Goal: Transaction & Acquisition: Purchase product/service

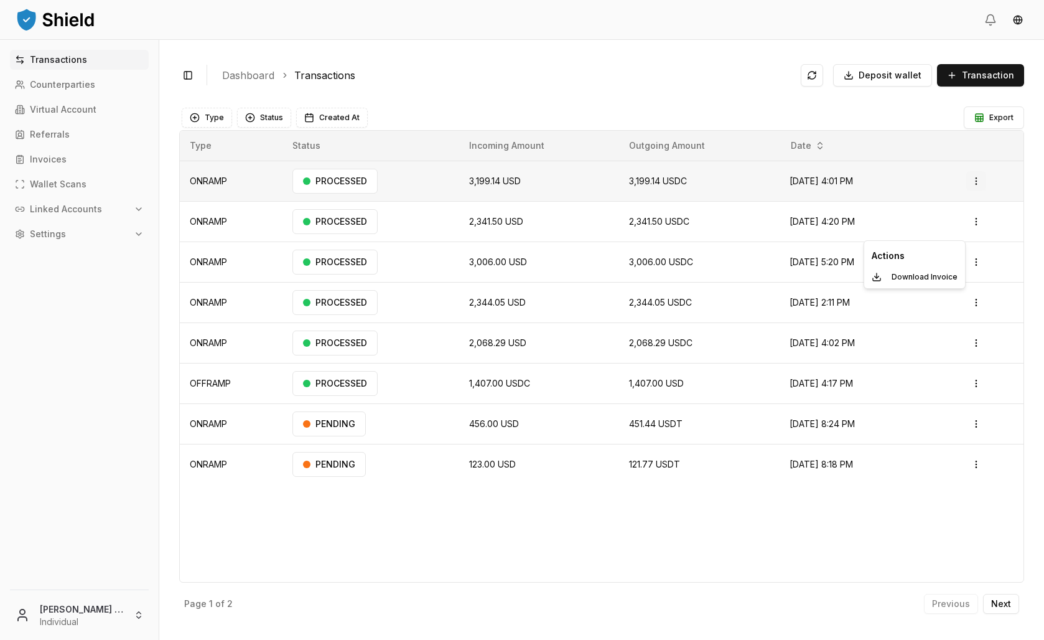
click at [974, 223] on html "Transactions Counterparties Virtual Account Referrals Invoices Wallet Scans Lin…" at bounding box center [522, 320] width 1044 height 640
click at [975, 218] on html "Transactions Counterparties Virtual Account Referrals Invoices Wallet Scans Lin…" at bounding box center [522, 320] width 1044 height 640
click at [948, 281] on p "Download Invoice" at bounding box center [925, 276] width 66 height 7
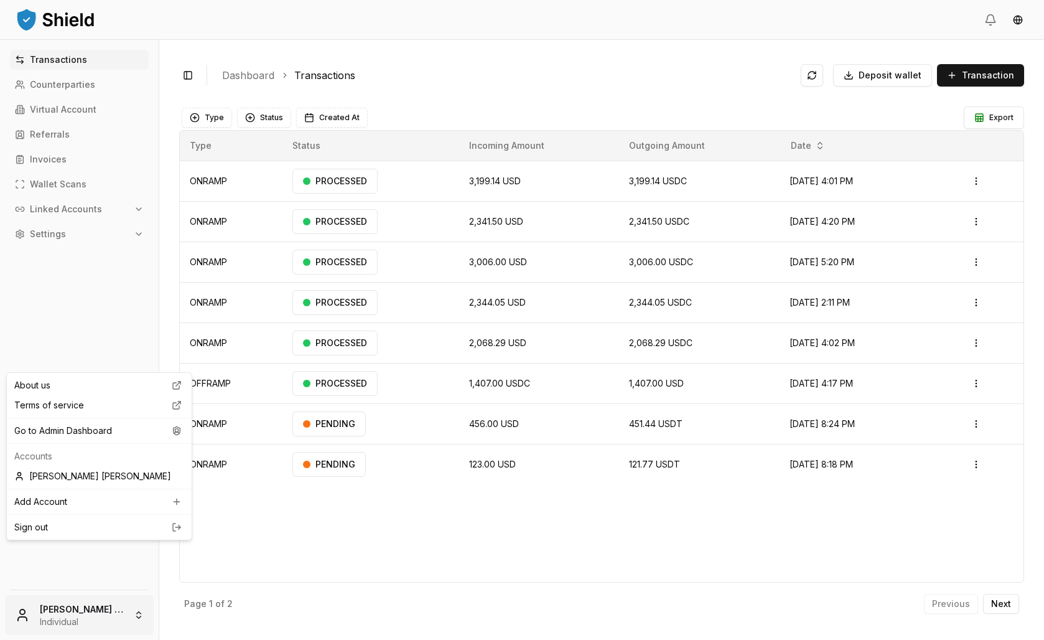
click at [115, 590] on html "Transactions Counterparties Virtual Account Referrals Invoices Wallet Scans Lin…" at bounding box center [522, 320] width 1044 height 640
click at [92, 486] on div "Lucas Achaval Rodríguez" at bounding box center [99, 476] width 180 height 20
click at [82, 615] on html "Transactions Counterparties Virtual Account Referrals Invoices Wallet Scans Lin…" at bounding box center [522, 320] width 1044 height 640
click at [91, 441] on div "Go to Admin Dashboard" at bounding box center [99, 431] width 180 height 20
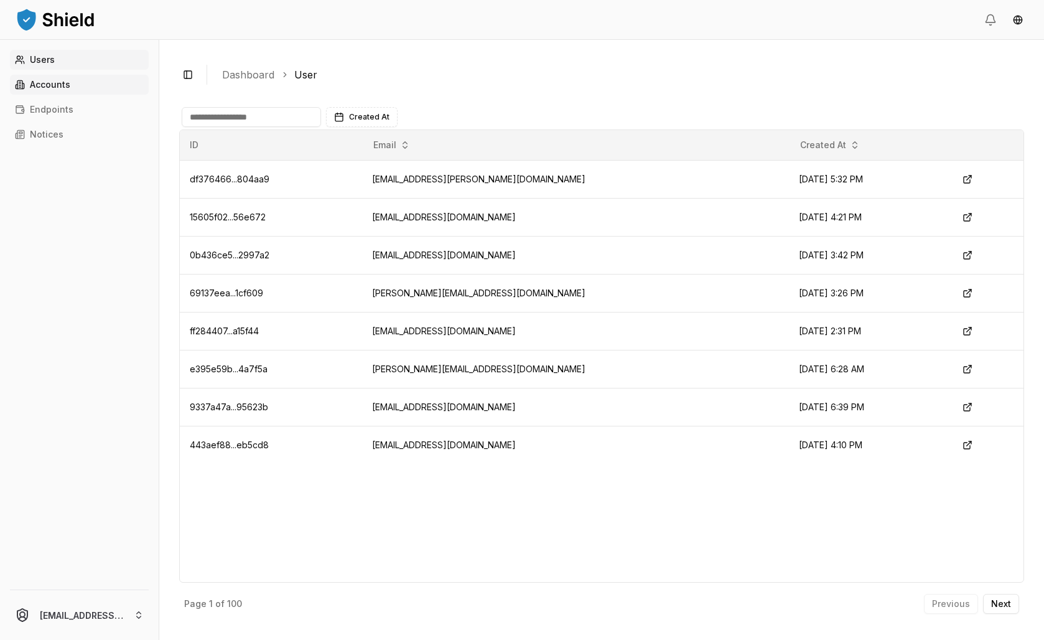
click at [46, 89] on p "Accounts" at bounding box center [50, 84] width 40 height 9
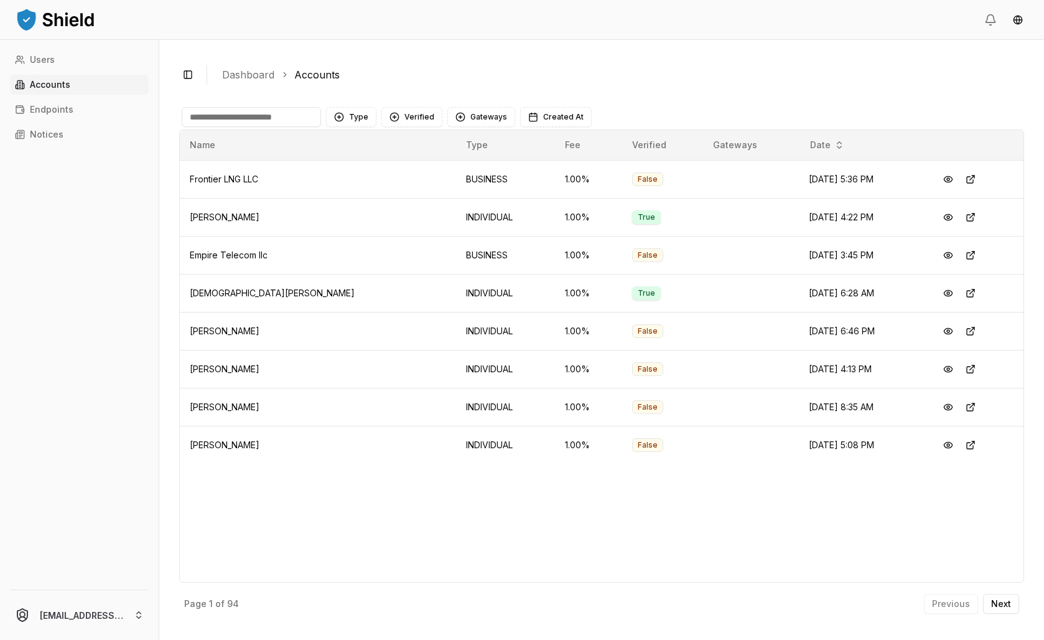
click at [320, 129] on div "Type Verified Gateways Created At" at bounding box center [601, 117] width 845 height 25
click at [319, 127] on input at bounding box center [251, 117] width 139 height 20
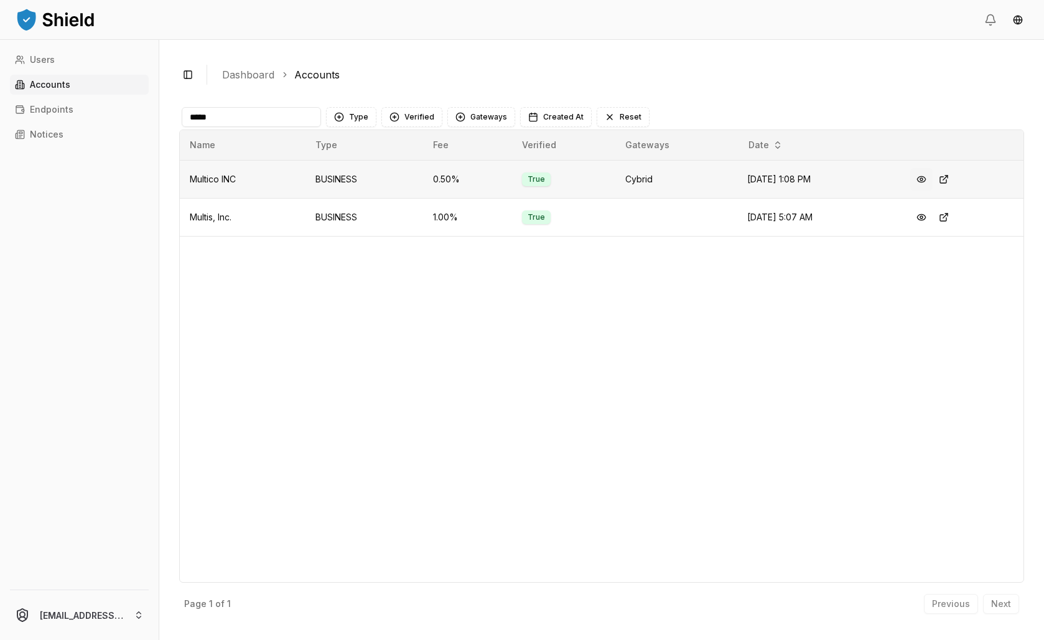
type input "*****"
click at [933, 190] on button at bounding box center [921, 179] width 22 height 22
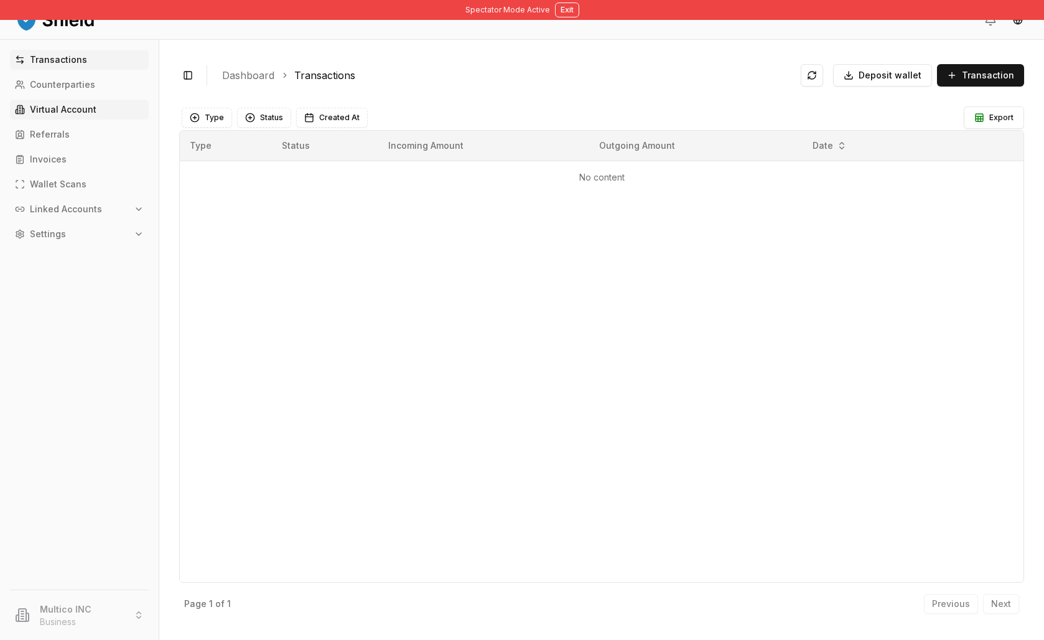
click at [80, 114] on p "Virtual Account" at bounding box center [63, 109] width 67 height 9
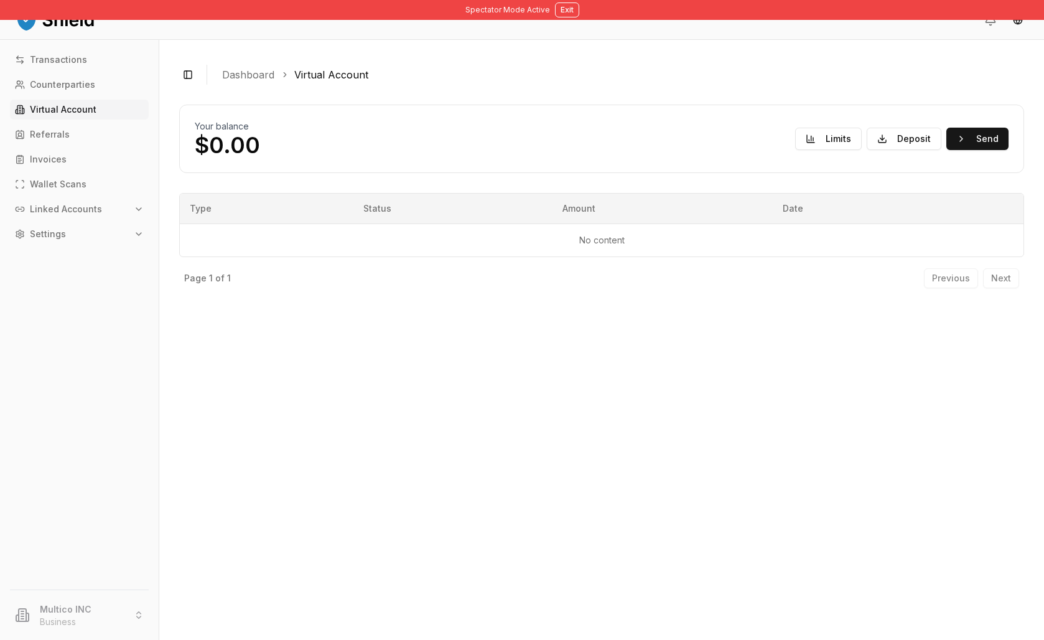
click at [829, 82] on ol "Dashboard Virtual Account" at bounding box center [618, 74] width 792 height 15
click at [870, 150] on button "Deposit" at bounding box center [904, 139] width 75 height 22
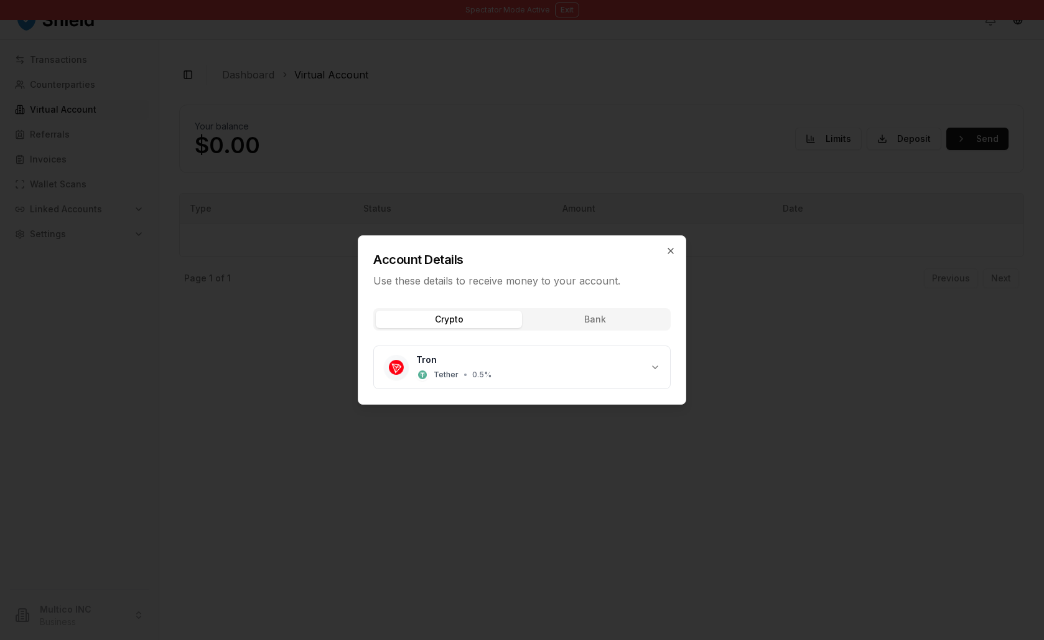
click at [752, 112] on div at bounding box center [522, 320] width 1044 height 640
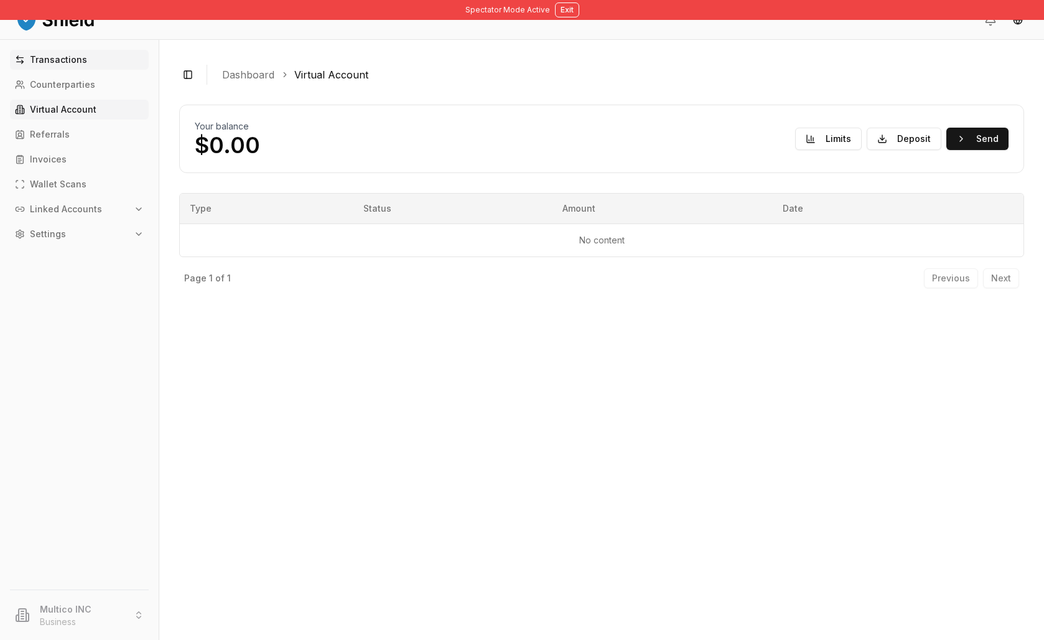
click at [67, 65] on link "Transactions" at bounding box center [79, 60] width 139 height 20
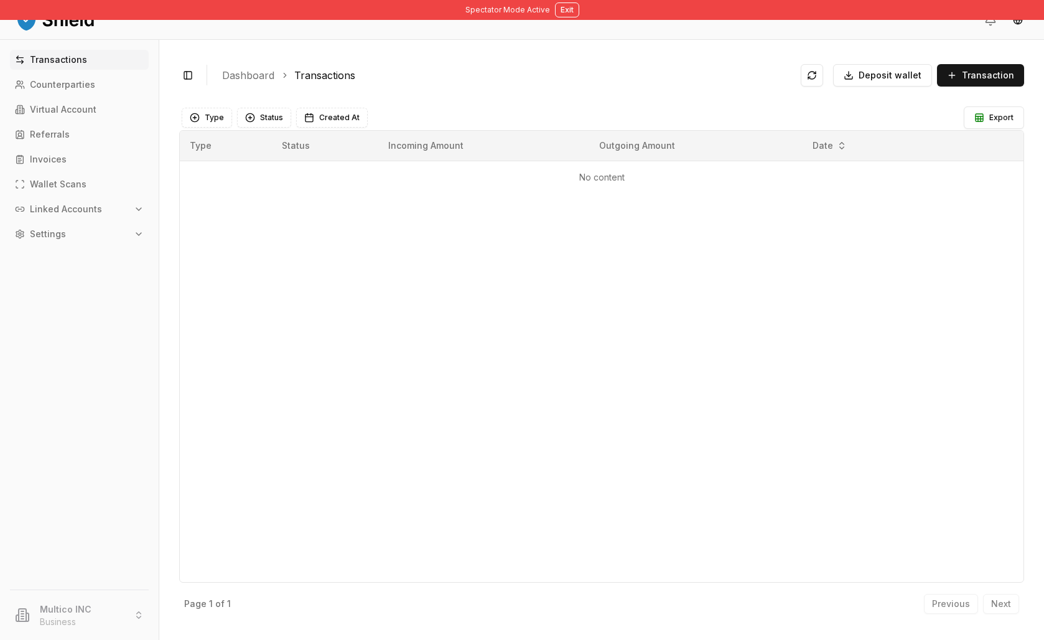
click at [850, 72] on div "Toggle Sidebar Dashboard Transactions Deposit wallet Transaction Type Status Cr…" at bounding box center [601, 340] width 885 height 600
click at [851, 80] on button "Deposit wallet" at bounding box center [882, 75] width 99 height 22
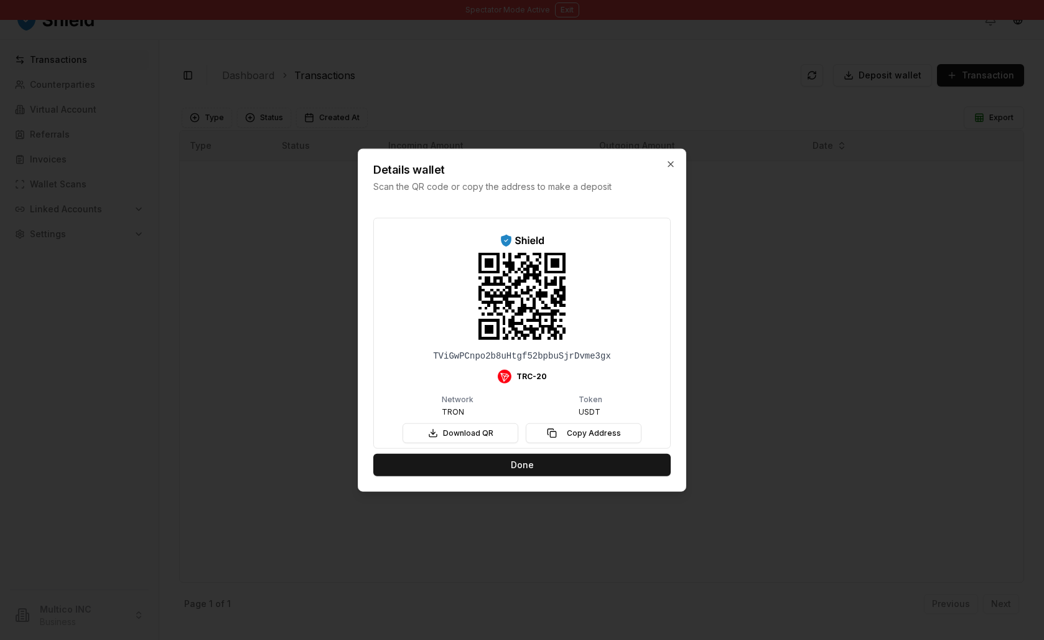
click at [624, 57] on div at bounding box center [522, 320] width 1044 height 640
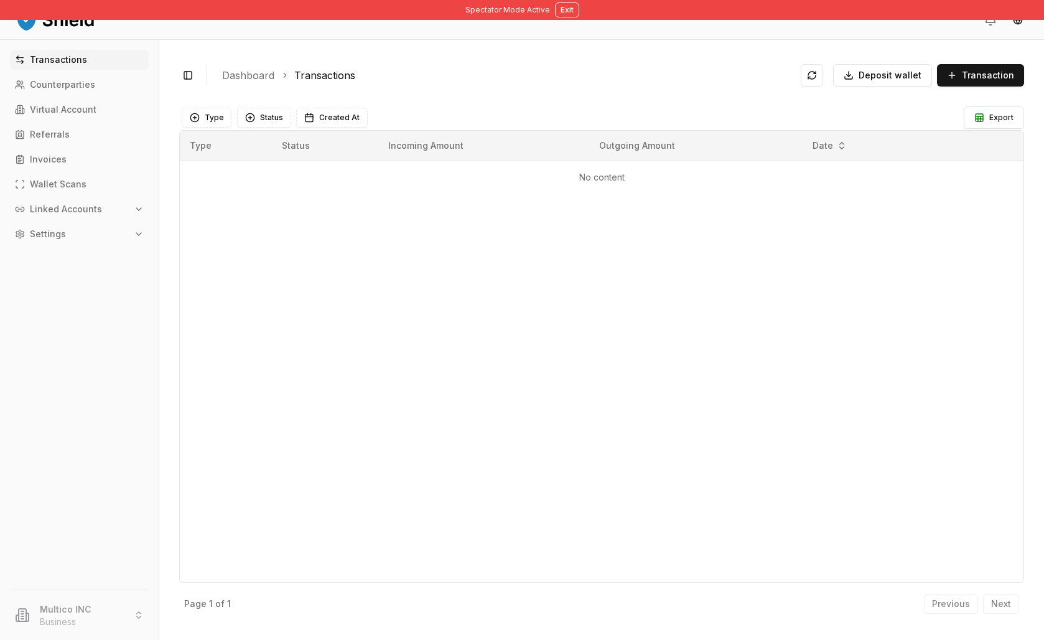
click at [538, 437] on div "Type Status Incoming Amount Outgoing Amount Date No content" at bounding box center [601, 356] width 845 height 452
click at [833, 87] on button "Deposit wallet" at bounding box center [882, 75] width 99 height 22
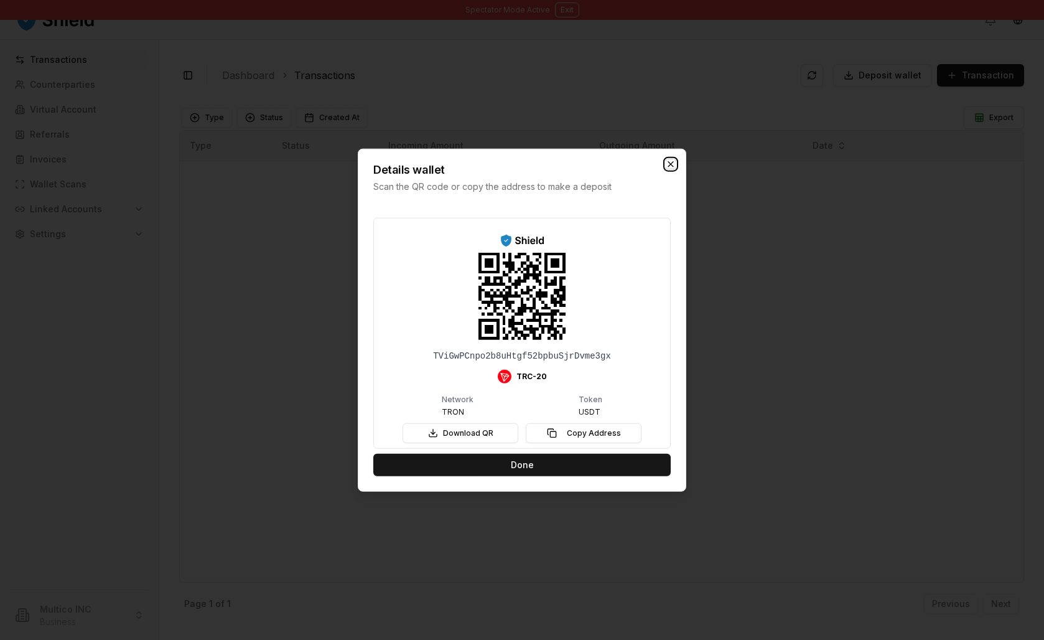
click at [676, 159] on icon "button" at bounding box center [671, 164] width 10 height 10
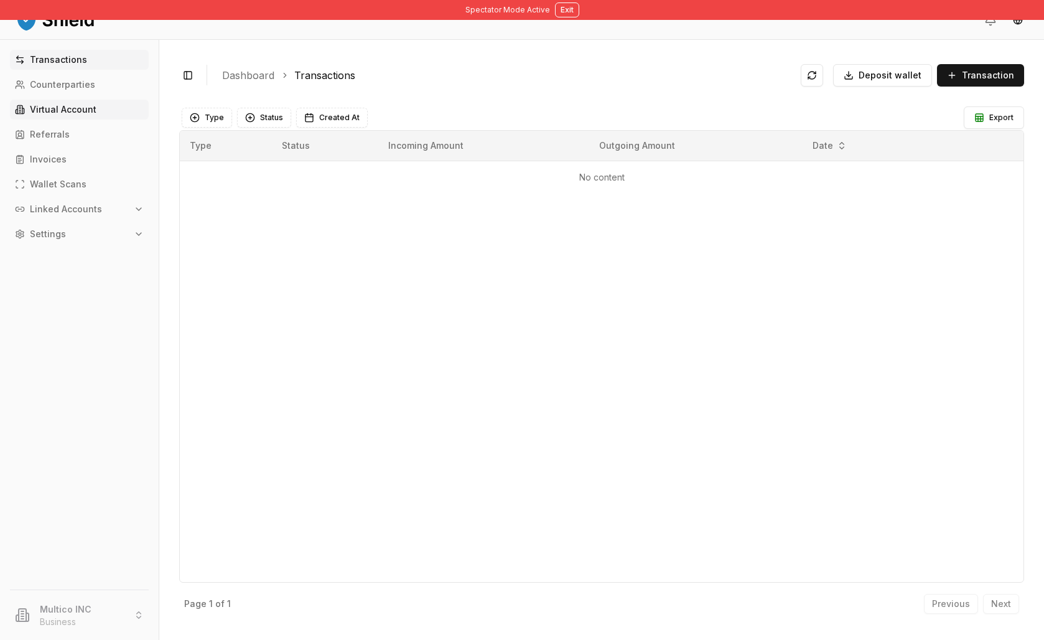
click at [96, 114] on p "Virtual Account" at bounding box center [63, 109] width 67 height 9
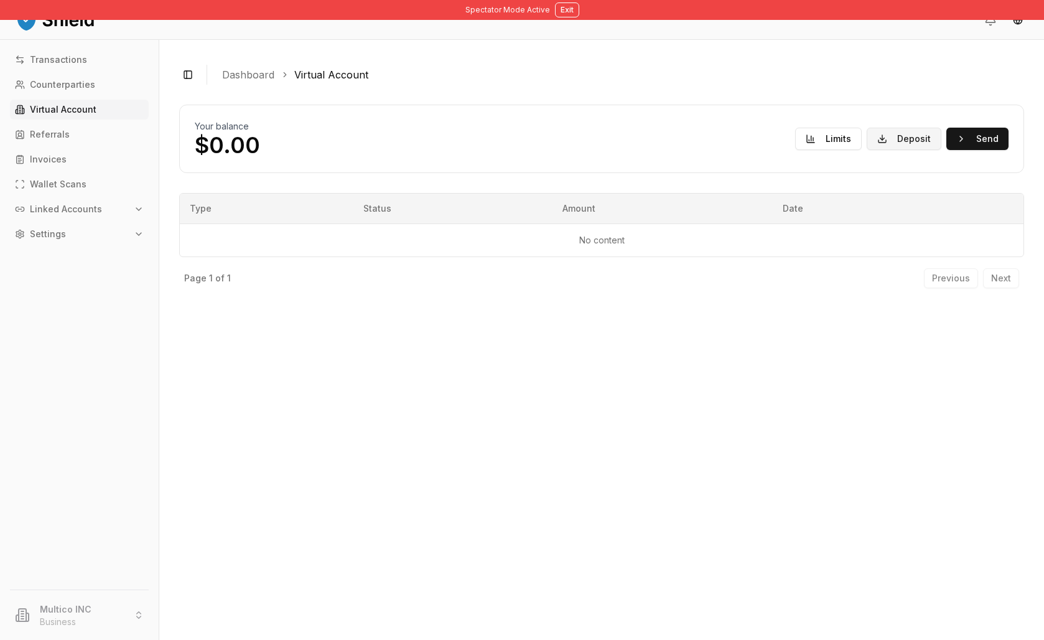
click at [867, 150] on button "Deposit" at bounding box center [904, 139] width 75 height 22
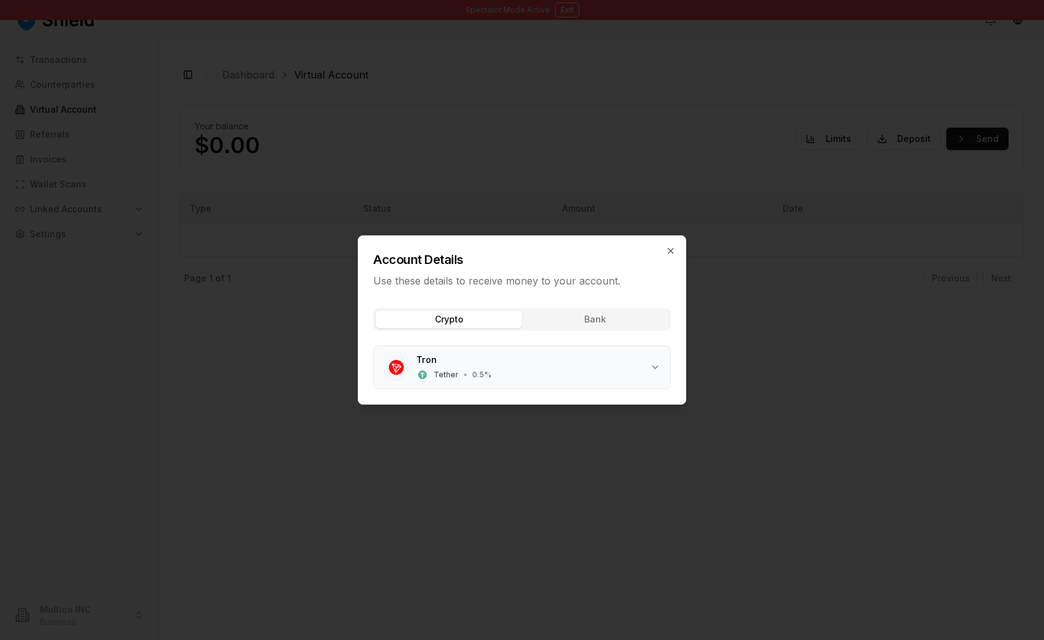
click at [453, 380] on div "Tether • 0.5 %" at bounding box center [453, 374] width 75 height 12
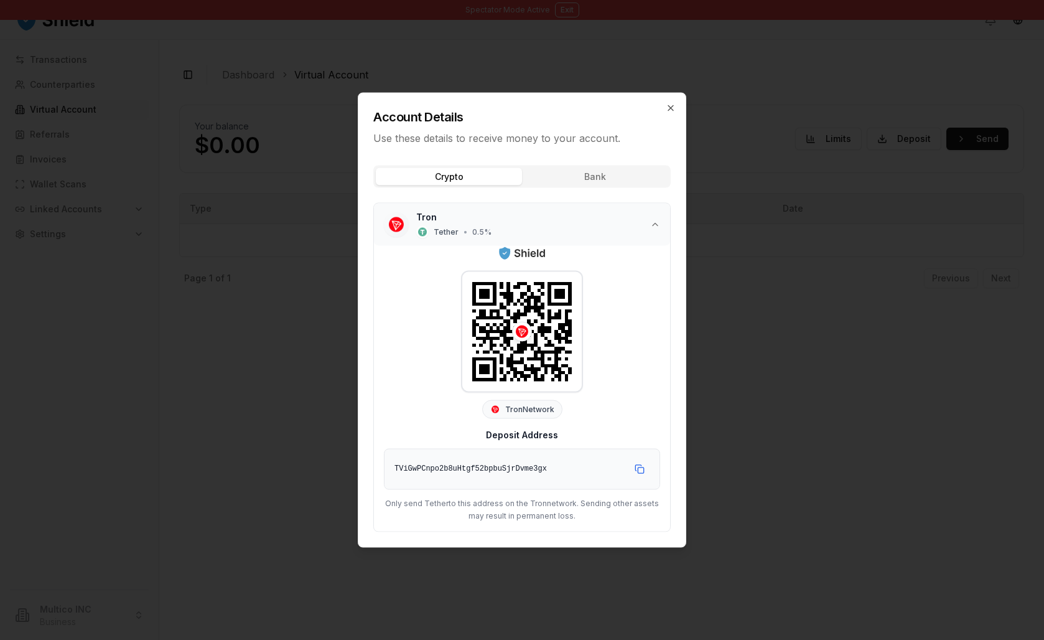
click at [650, 217] on div "Tron Tether • 0.5 %" at bounding box center [533, 224] width 234 height 27
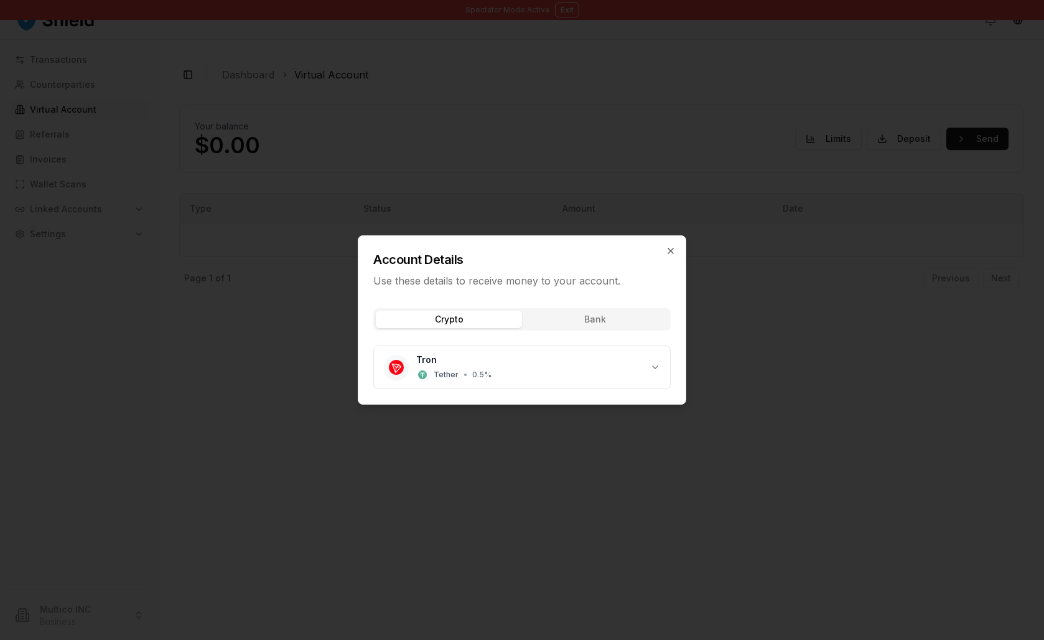
click at [578, 317] on div "Crypto Bank Tron Tether • 0.5 %" at bounding box center [521, 351] width 327 height 106
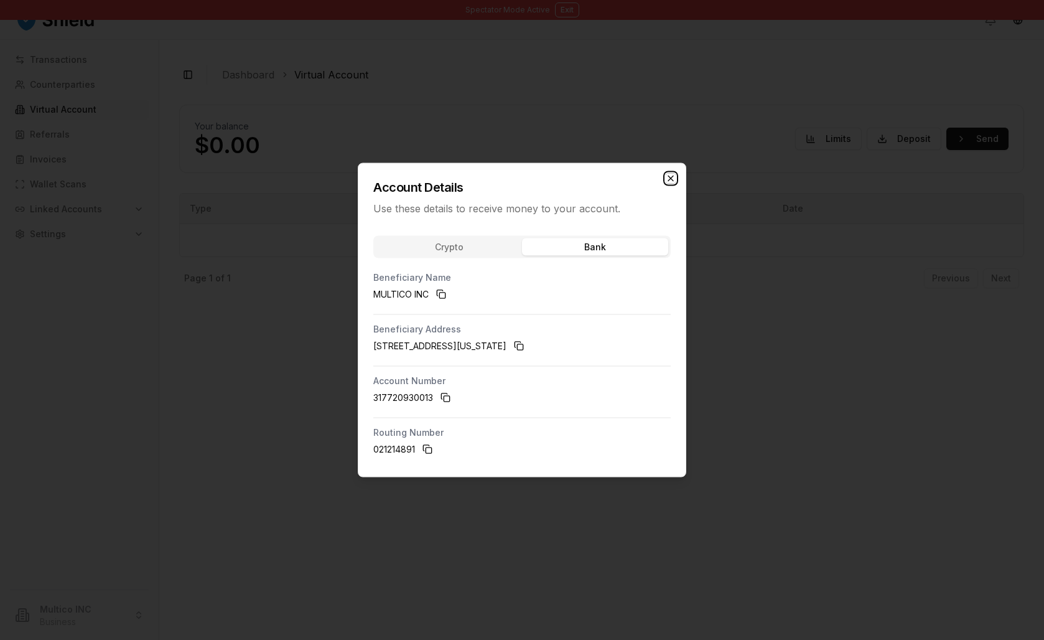
click at [676, 174] on icon "button" at bounding box center [671, 179] width 10 height 10
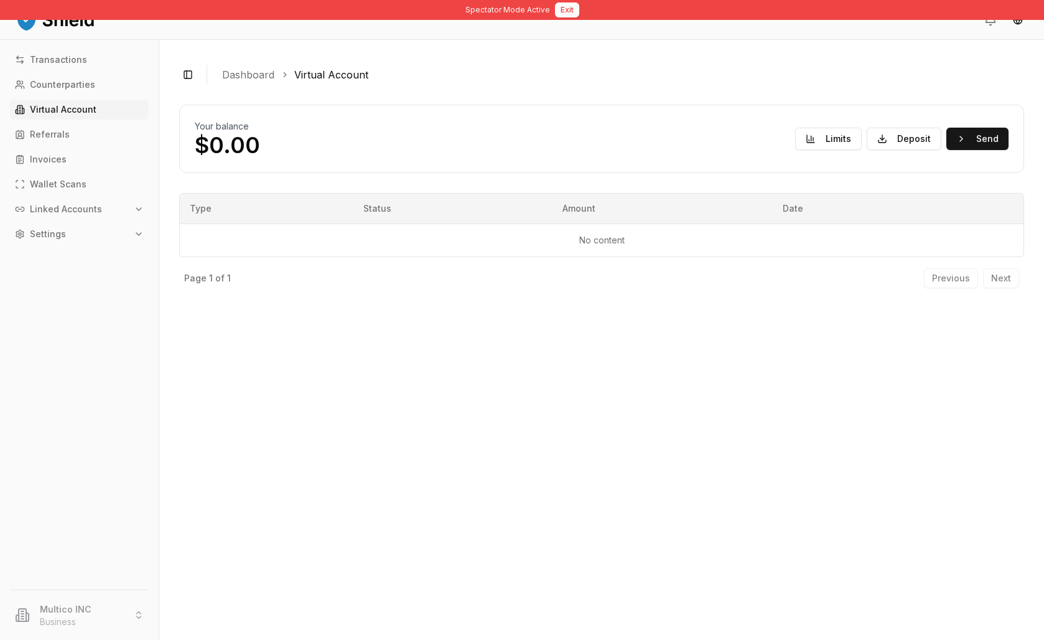
click at [574, 11] on button "Exit" at bounding box center [567, 9] width 24 height 15
